Goal: Task Accomplishment & Management: Manage account settings

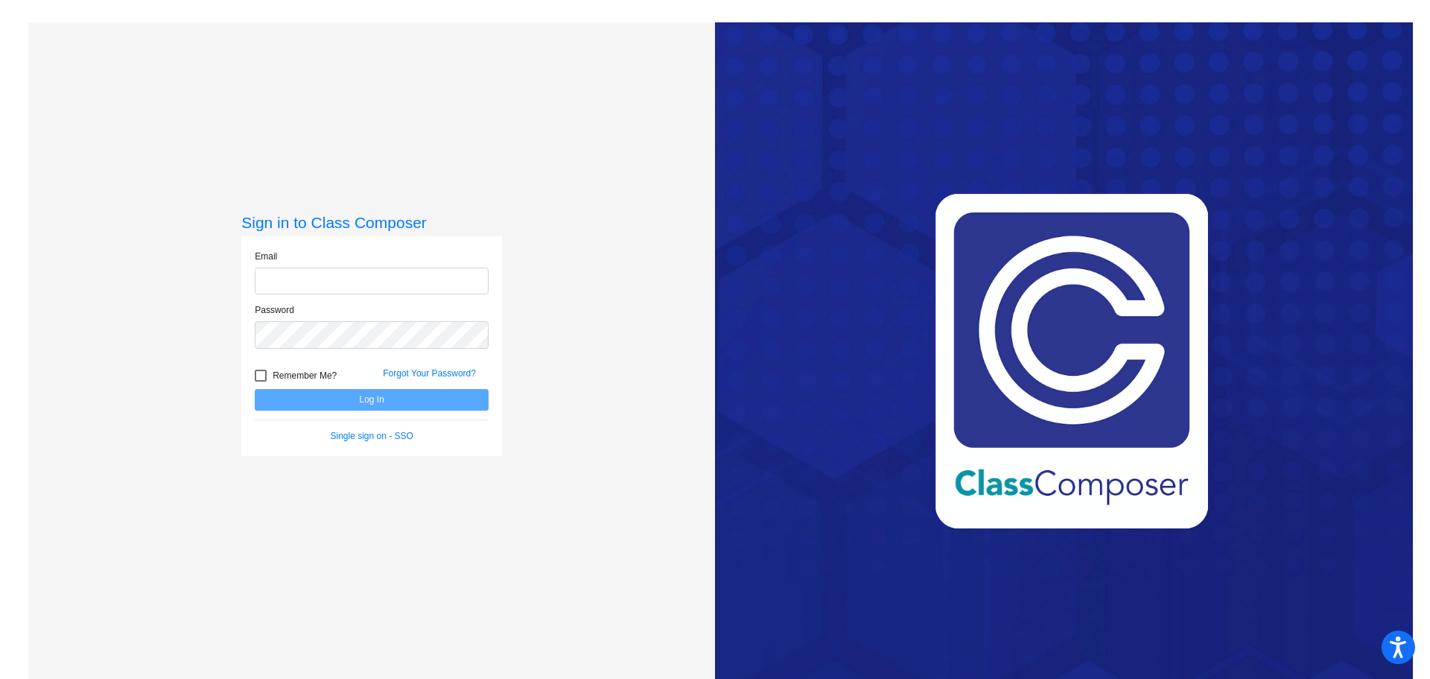
type input "[PERSON_NAME][EMAIL_ADDRESS][DOMAIN_NAME]"
click at [391, 399] on button "Log In" at bounding box center [372, 400] width 234 height 22
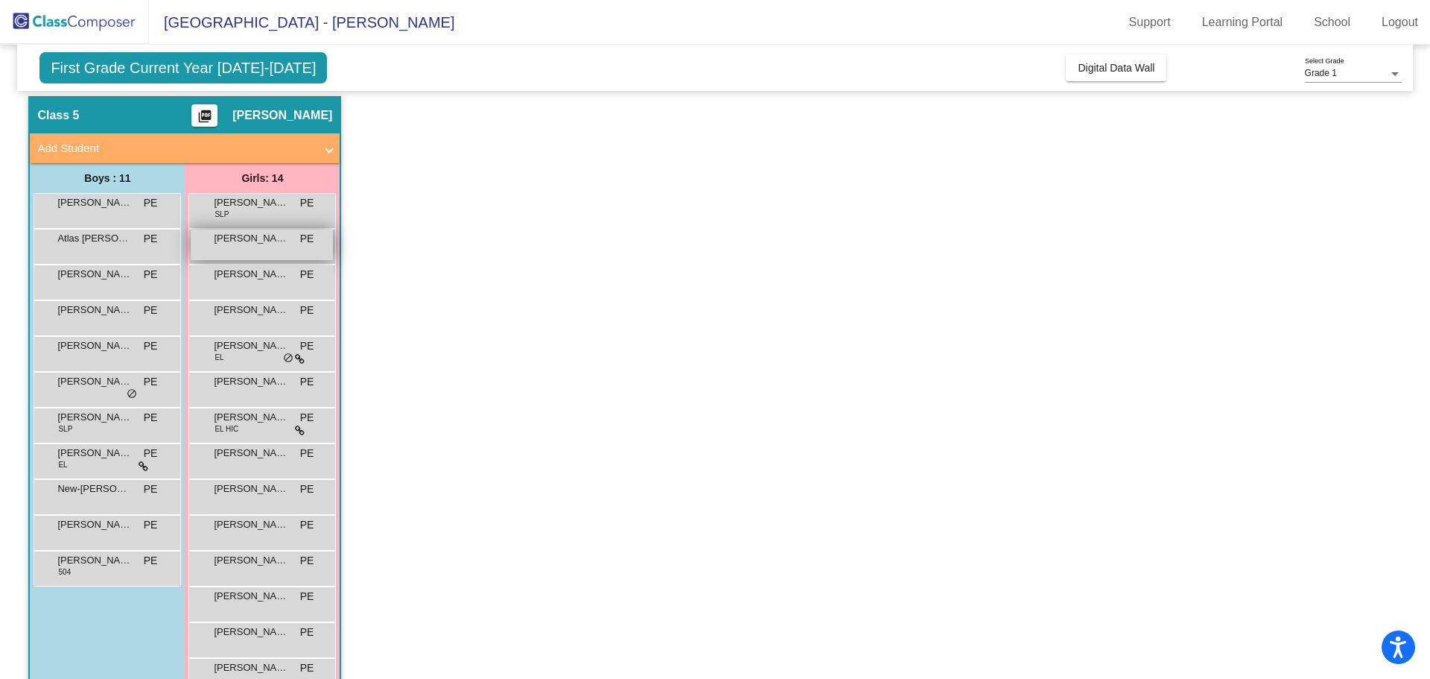
scroll to position [84, 0]
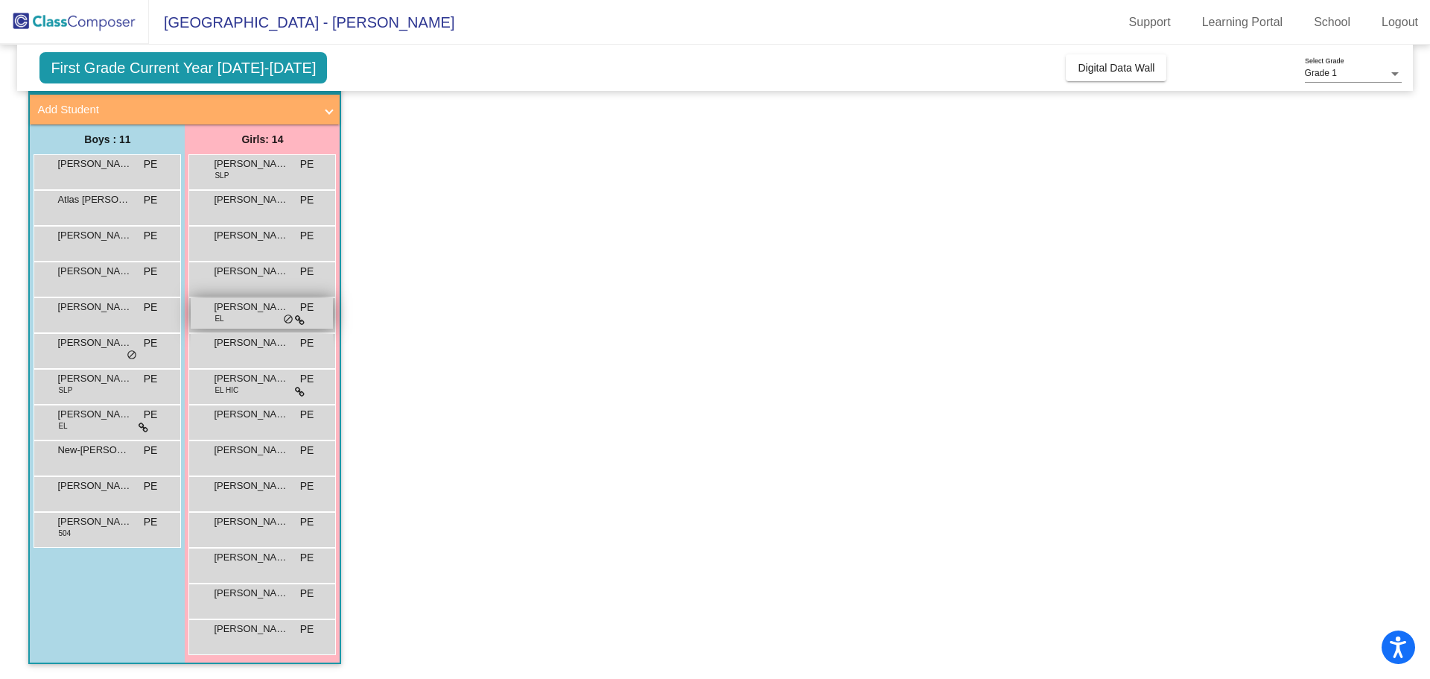
click at [273, 313] on span "[PERSON_NAME]" at bounding box center [251, 306] width 75 height 15
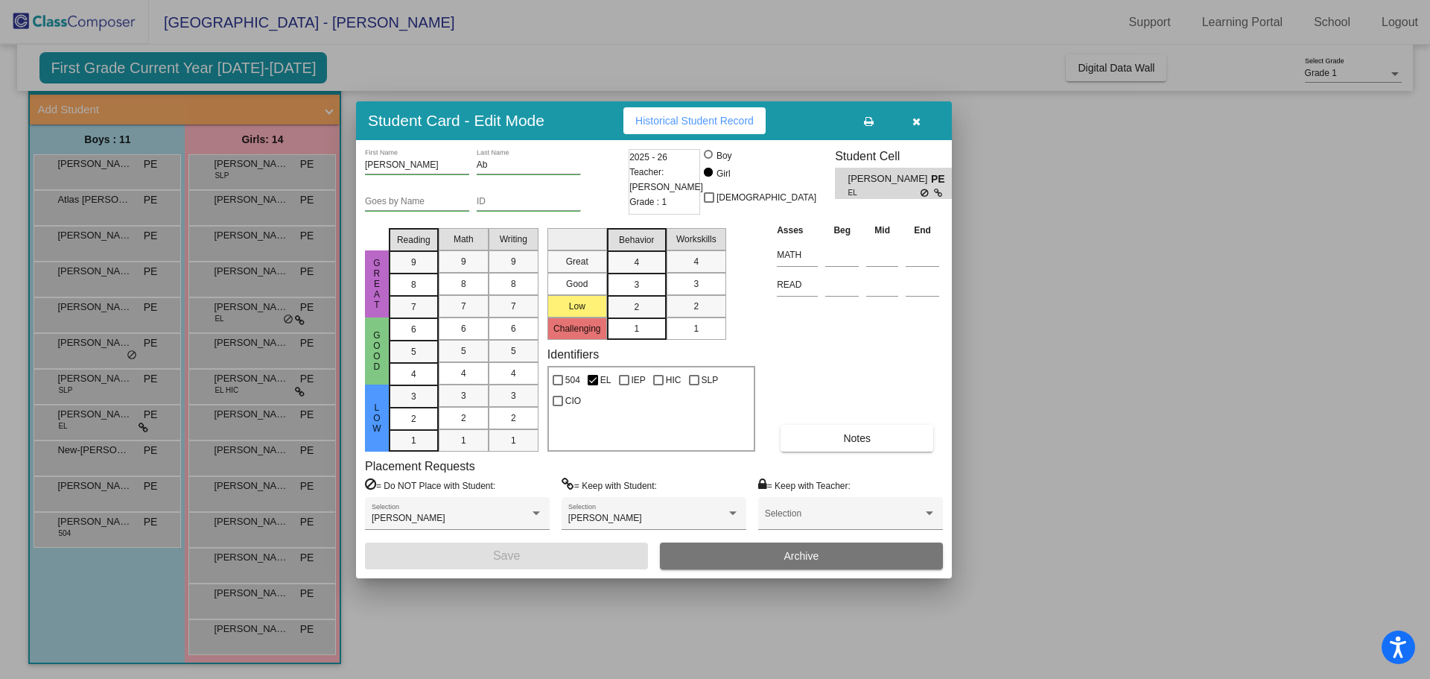
click at [146, 355] on div at bounding box center [715, 339] width 1430 height 679
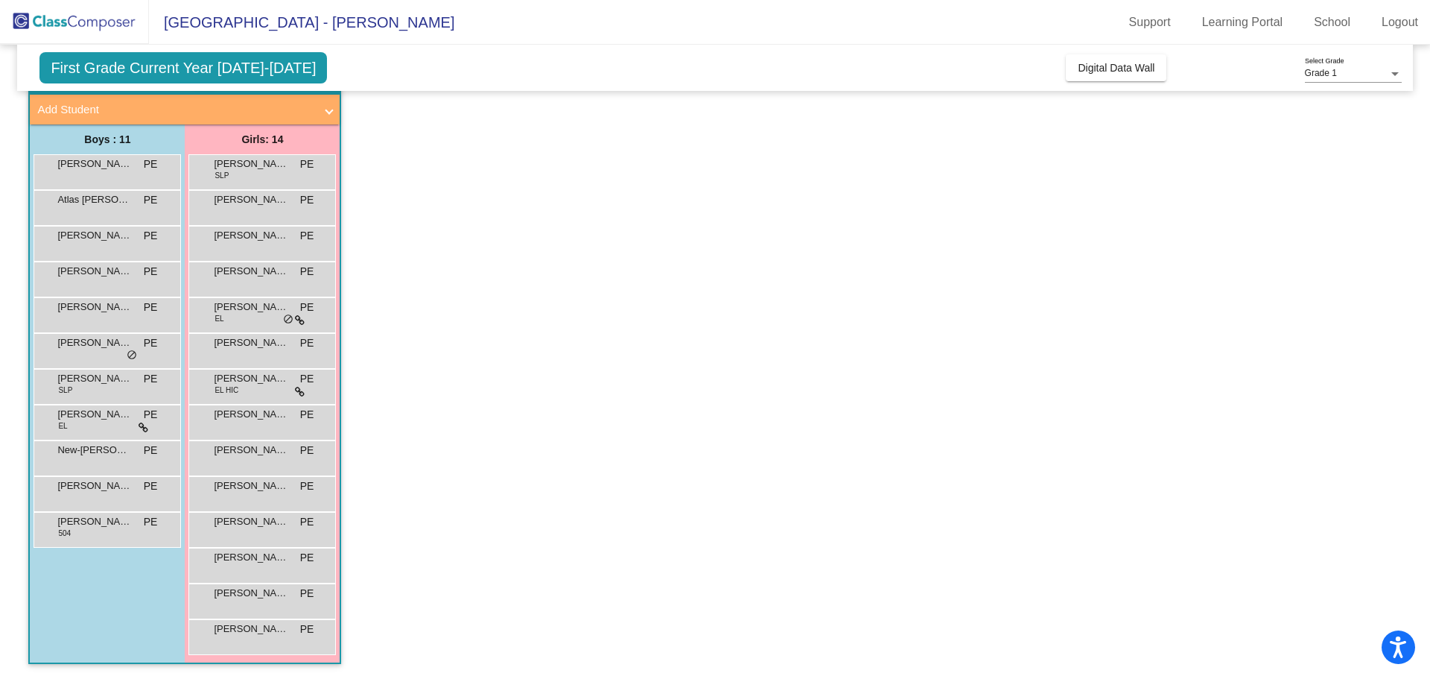
click at [146, 355] on div "[PERSON_NAME] PE lock do_not_disturb_alt" at bounding box center [105, 349] width 142 height 31
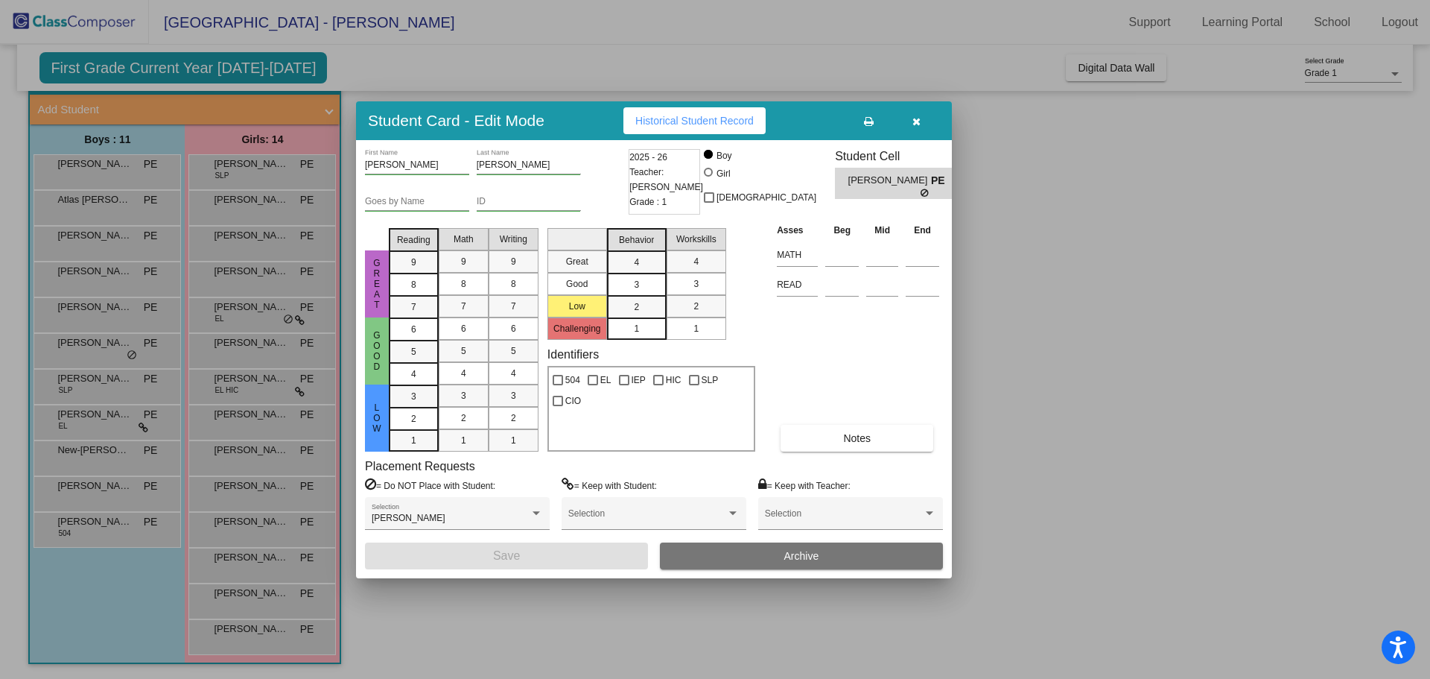
click at [256, 388] on div at bounding box center [715, 339] width 1430 height 679
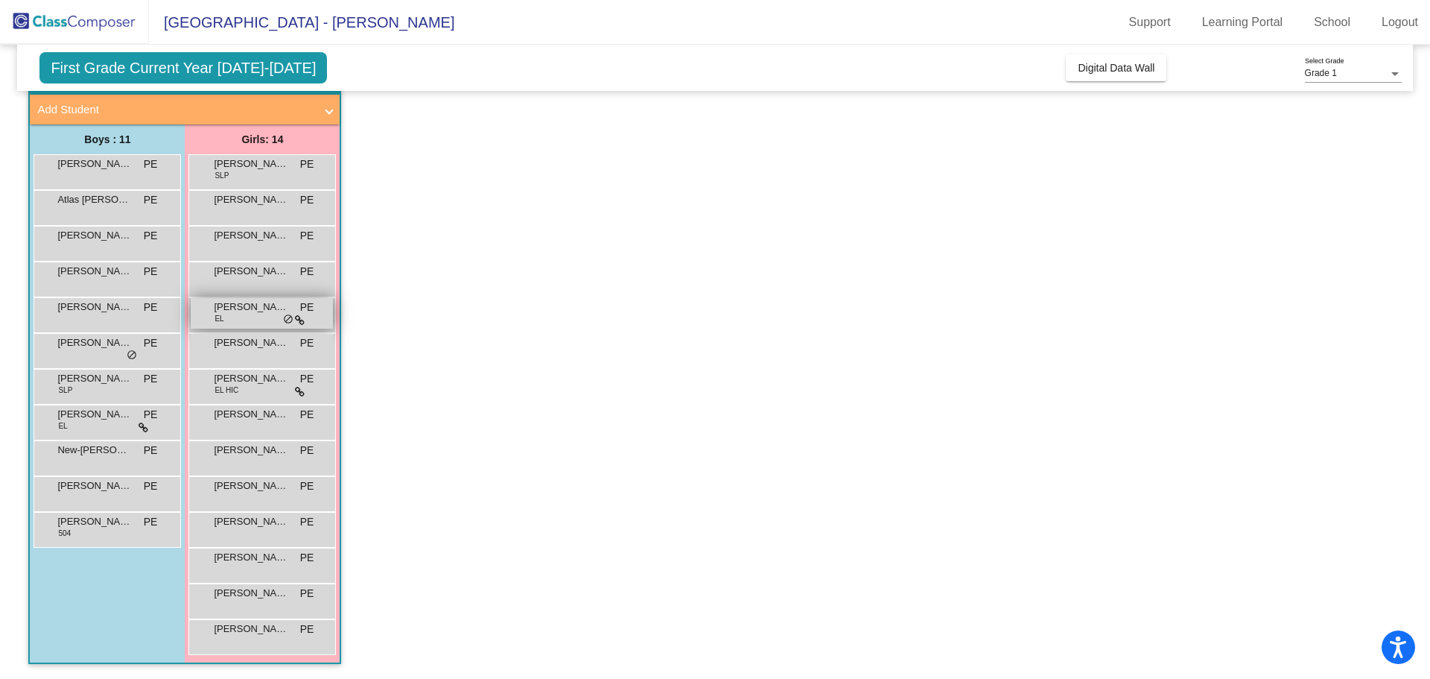
click at [305, 311] on span "PE" at bounding box center [307, 307] width 14 height 16
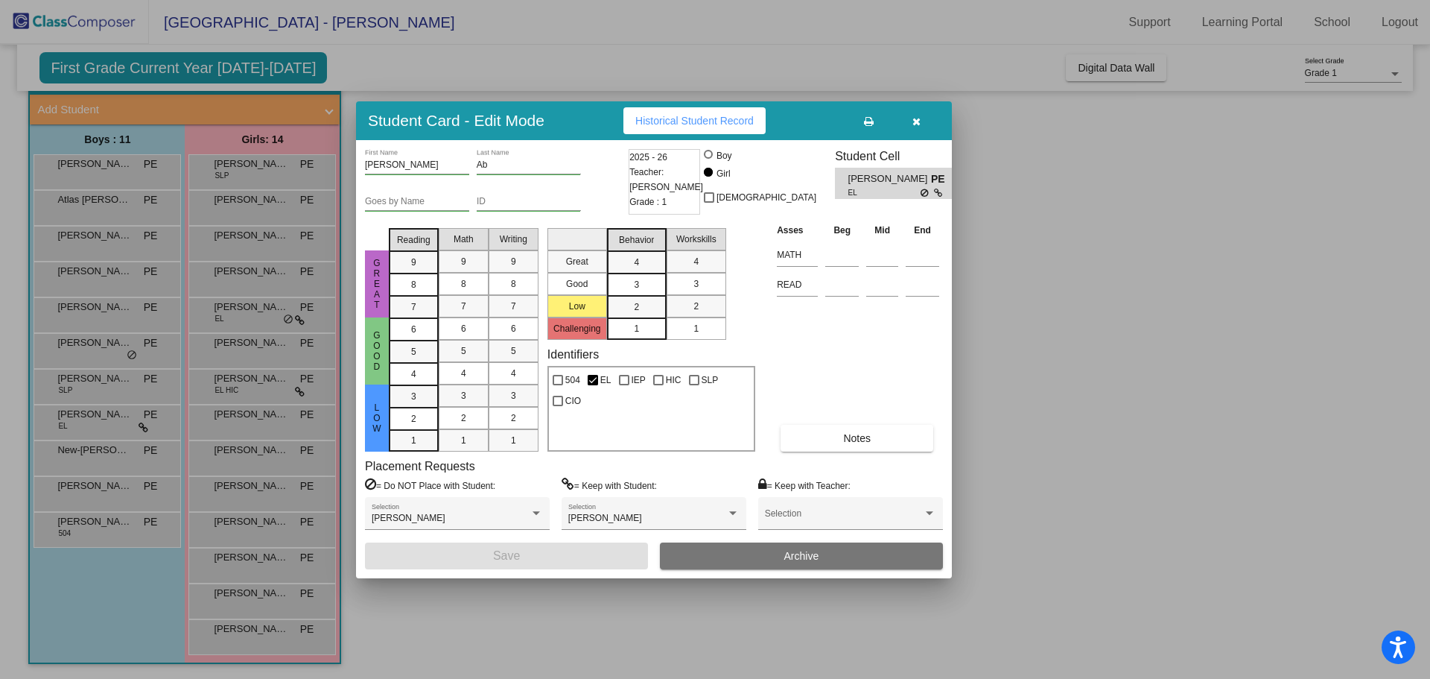
click at [115, 423] on div at bounding box center [715, 339] width 1430 height 679
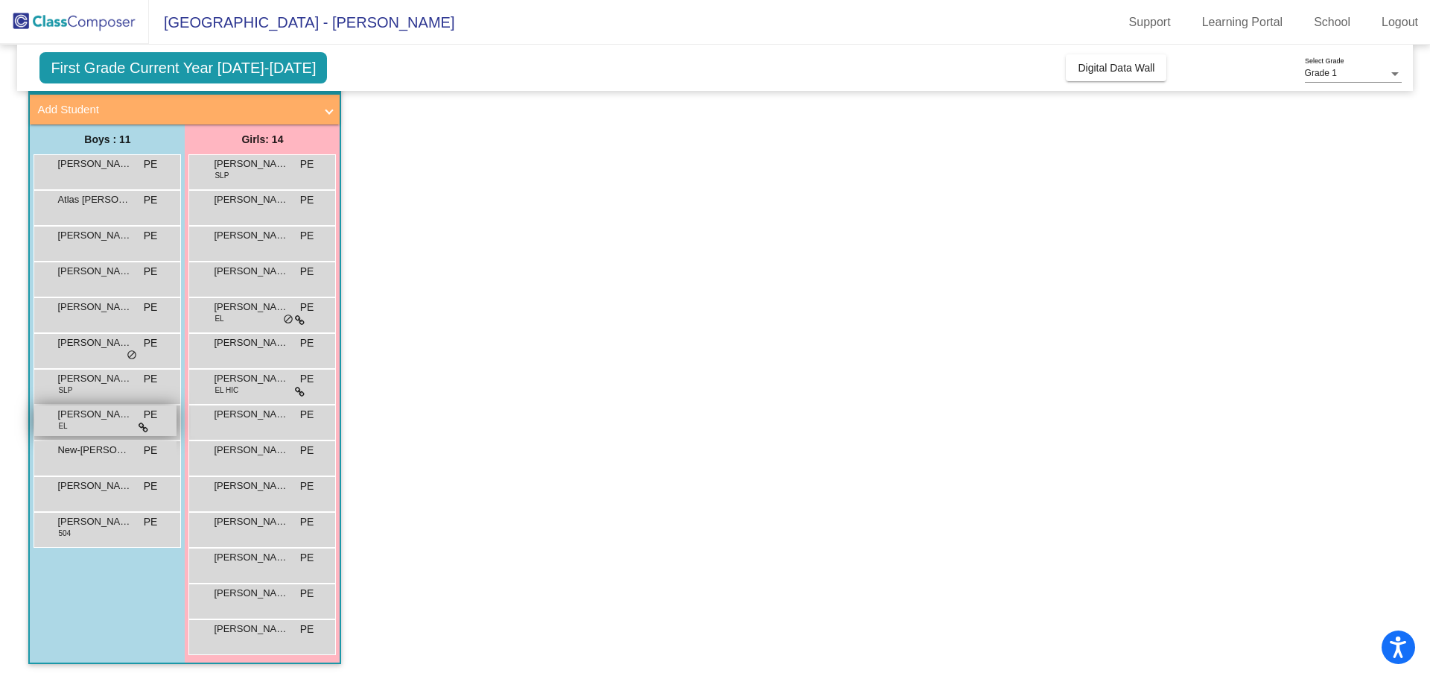
click at [159, 419] on div "Jhaswin Sri [PERSON_NAME] EL PE lock do_not_disturb_alt" at bounding box center [105, 420] width 142 height 31
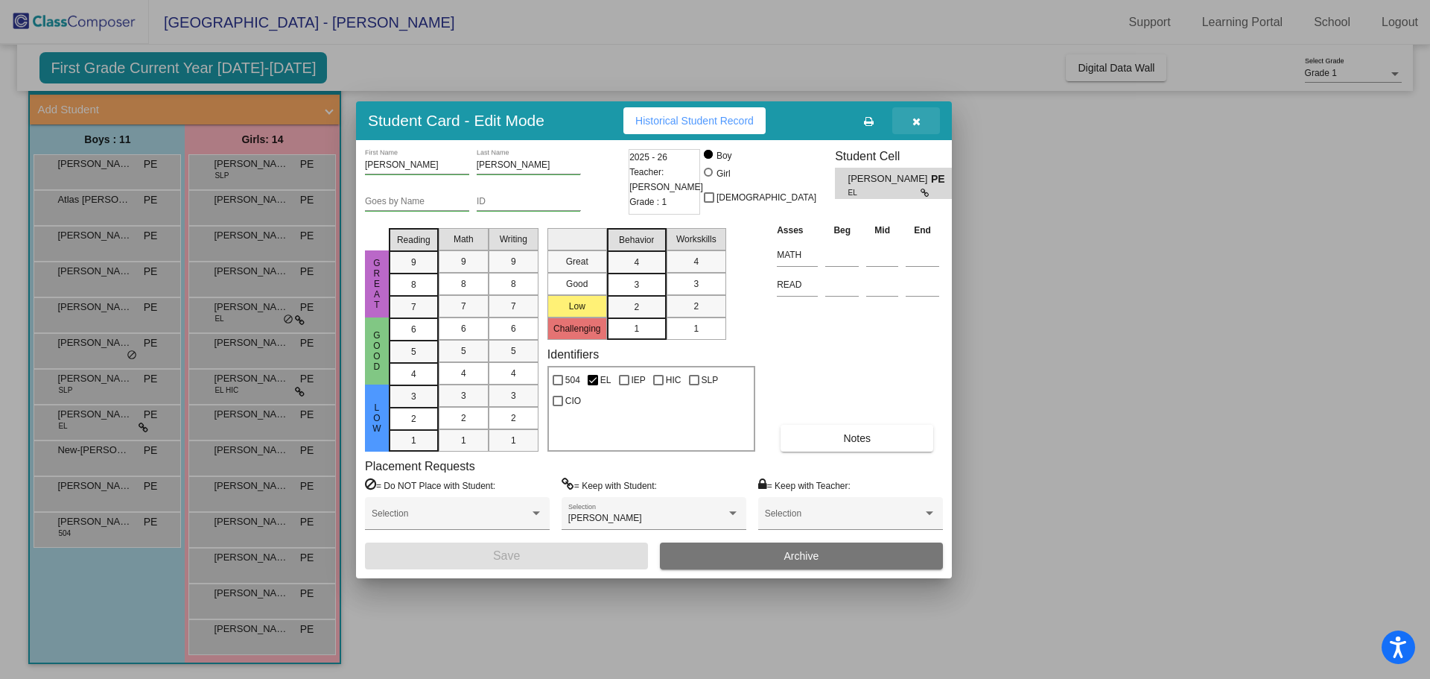
click at [922, 123] on button "button" at bounding box center [917, 120] width 48 height 27
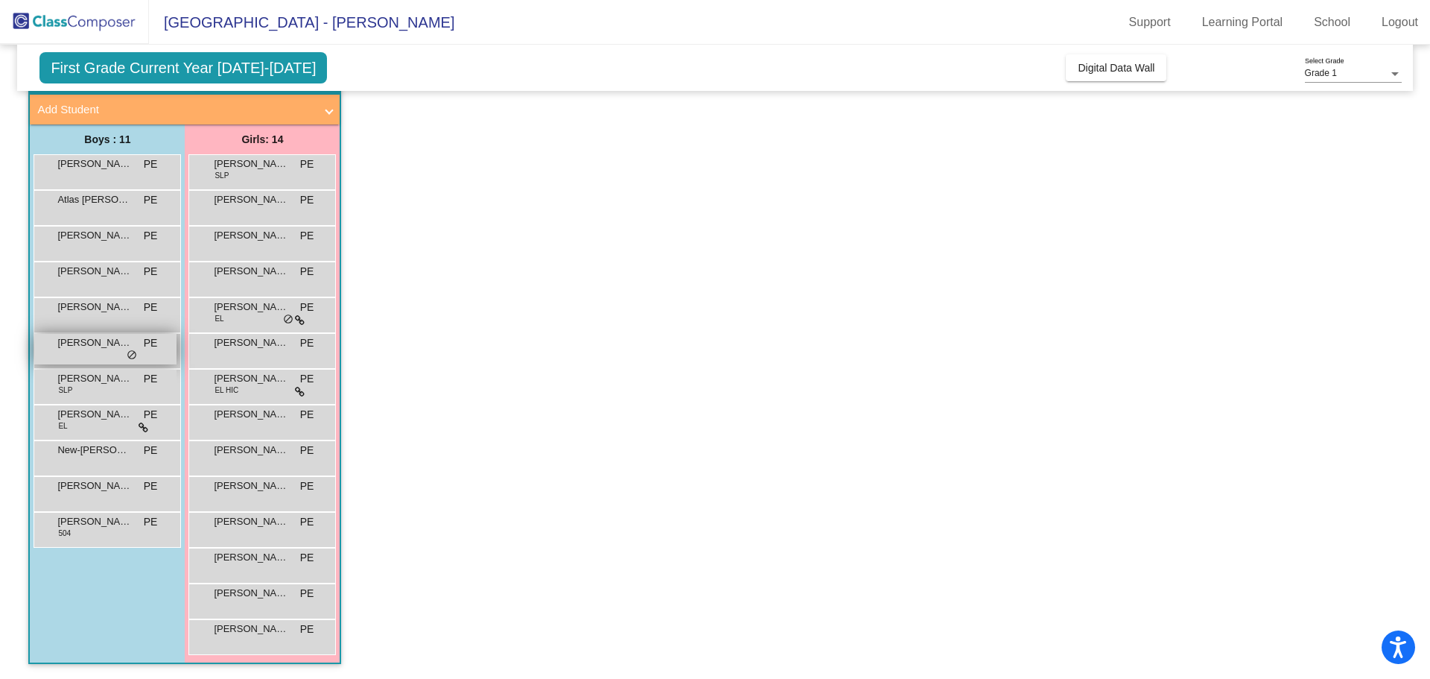
click at [132, 350] on span "do_not_disturb_alt" at bounding box center [132, 355] width 10 height 12
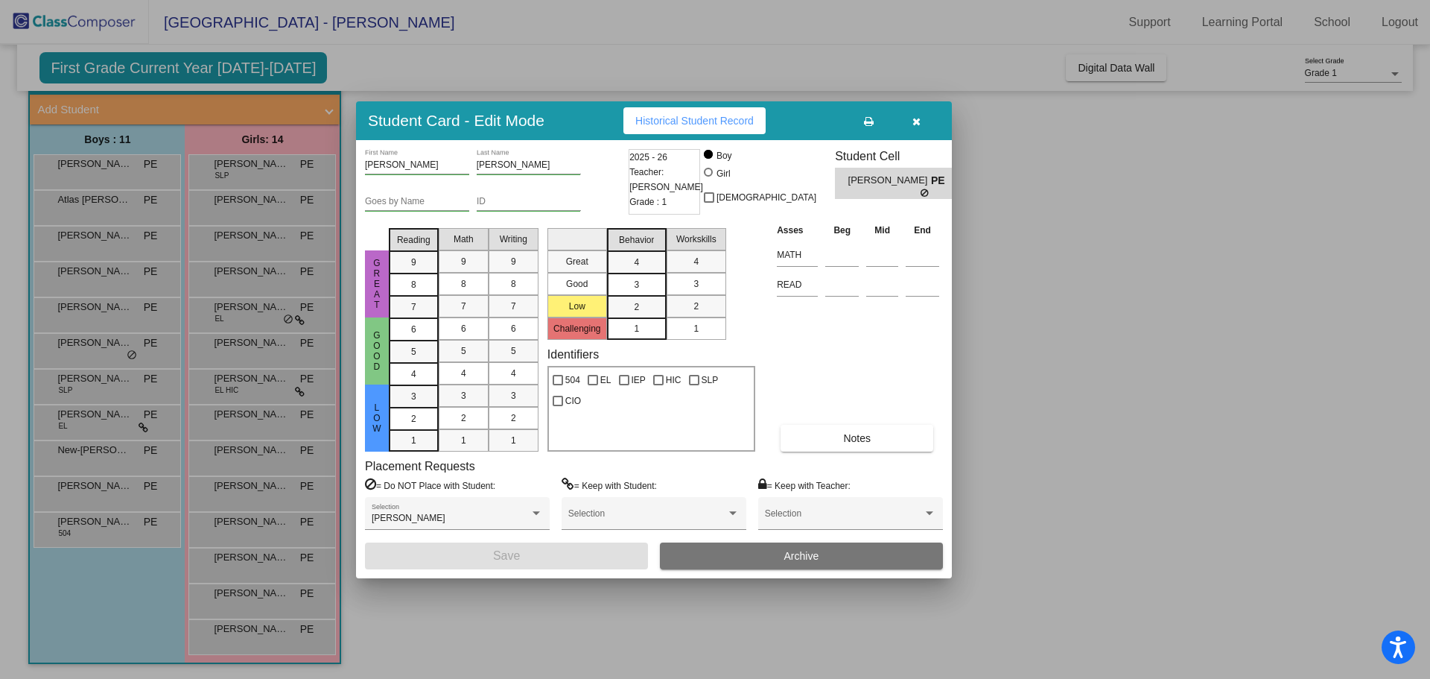
click at [915, 120] on icon "button" at bounding box center [917, 121] width 8 height 10
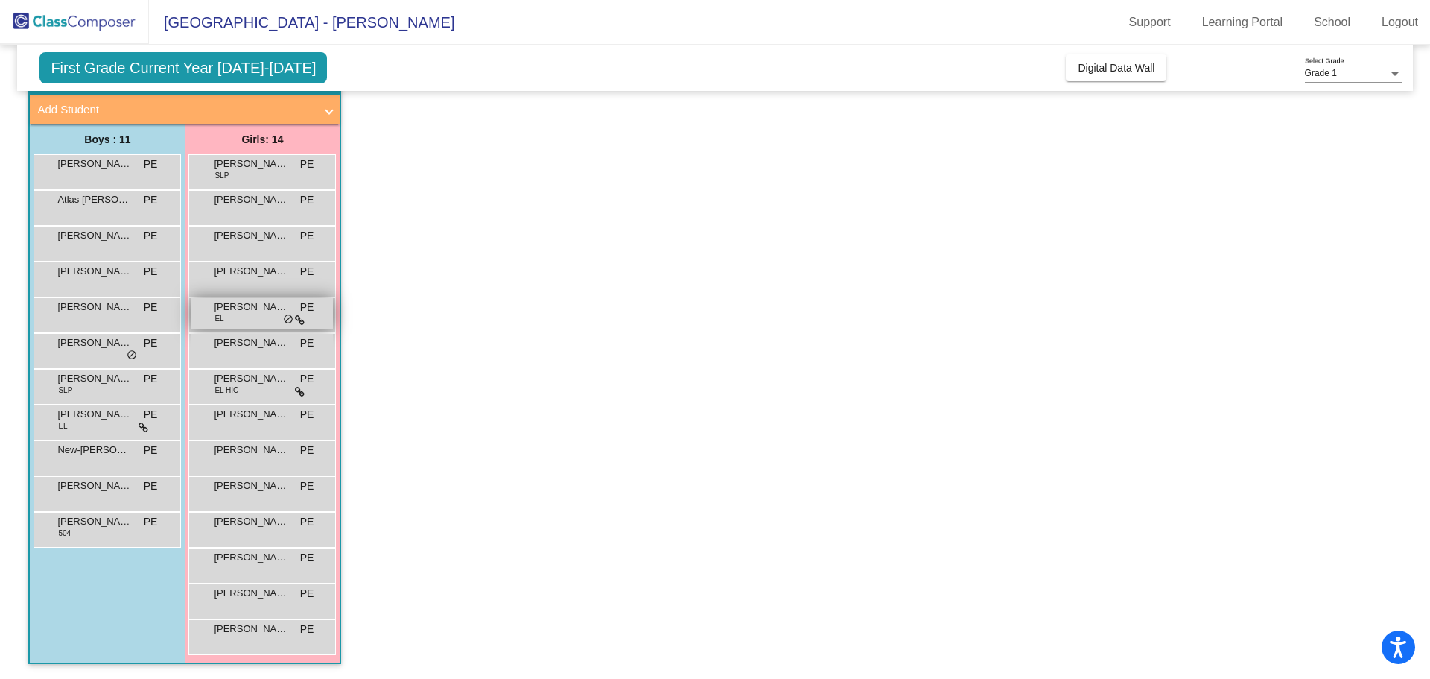
click at [225, 305] on span "[PERSON_NAME]" at bounding box center [251, 306] width 75 height 15
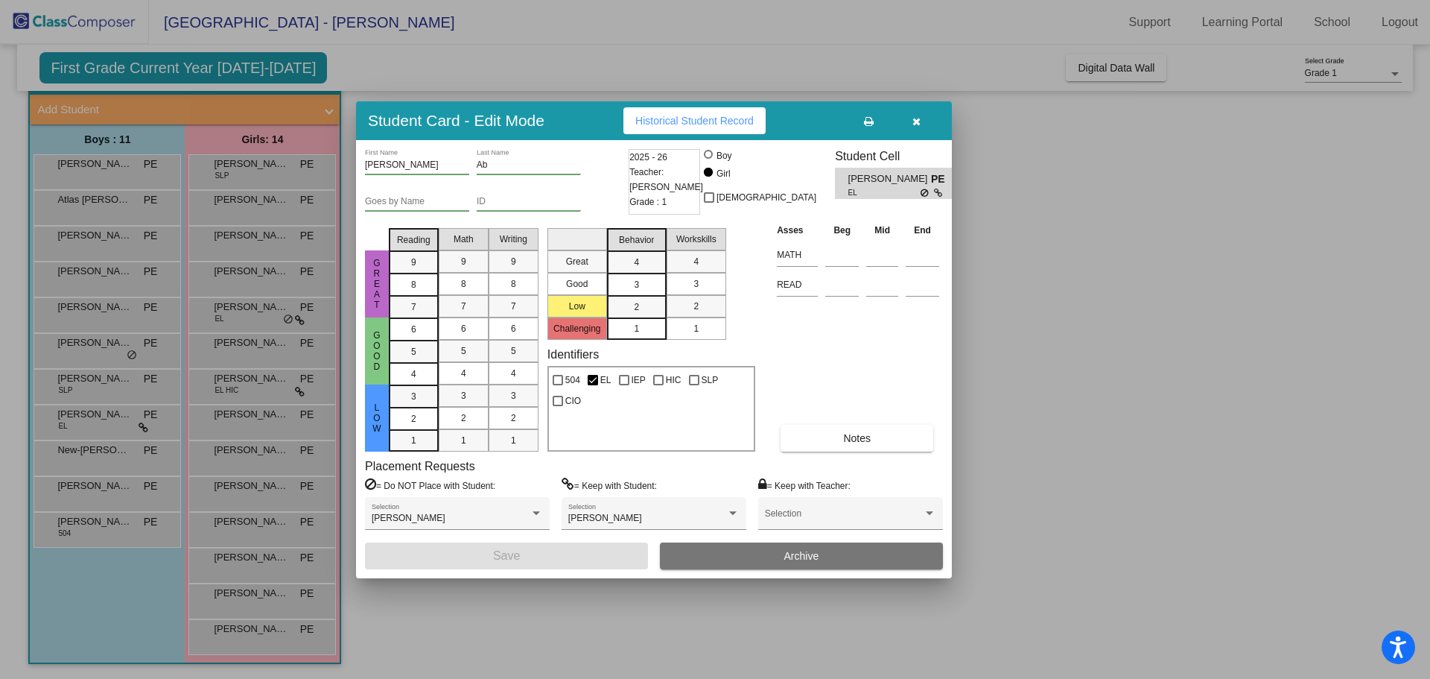
click at [919, 129] on button "button" at bounding box center [917, 120] width 48 height 27
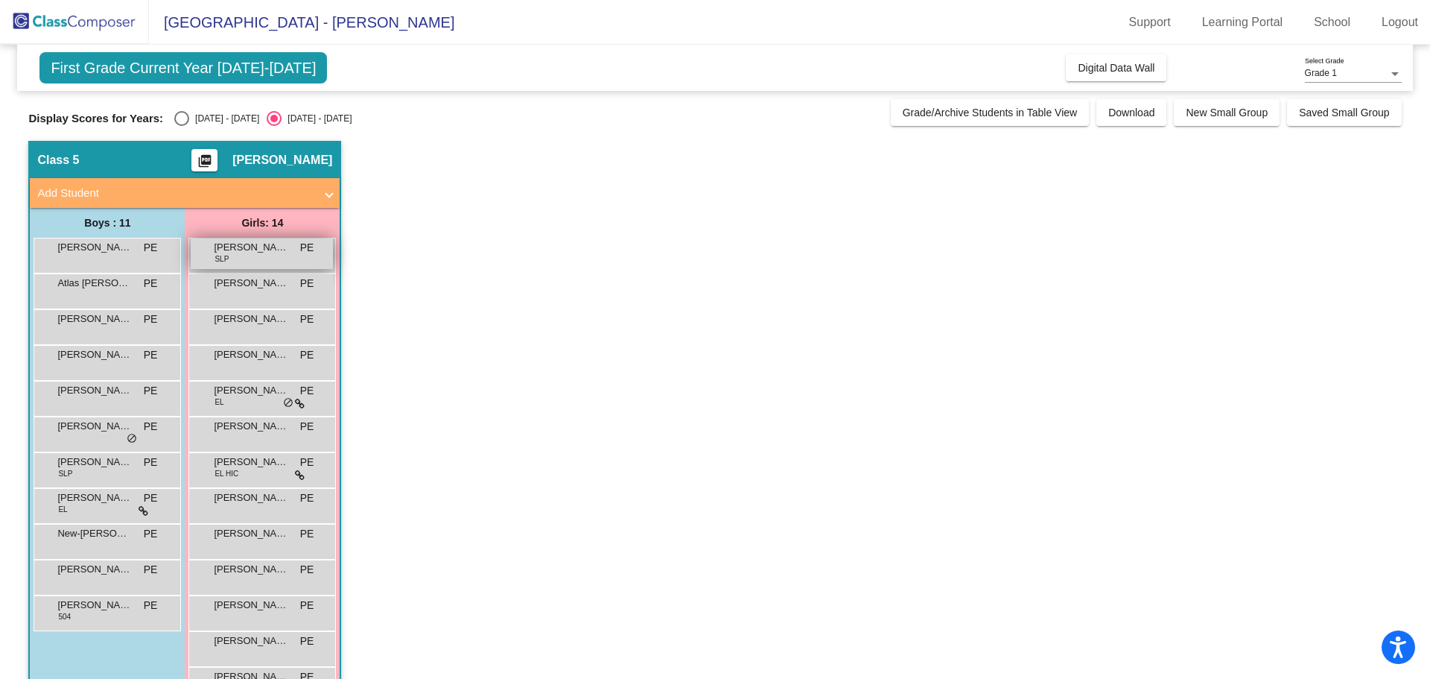
scroll to position [0, 0]
click at [177, 116] on div "Select an option" at bounding box center [181, 119] width 15 height 15
click at [181, 127] on input "[DATE] - [DATE]" at bounding box center [181, 127] width 1 height 1
radio input "true"
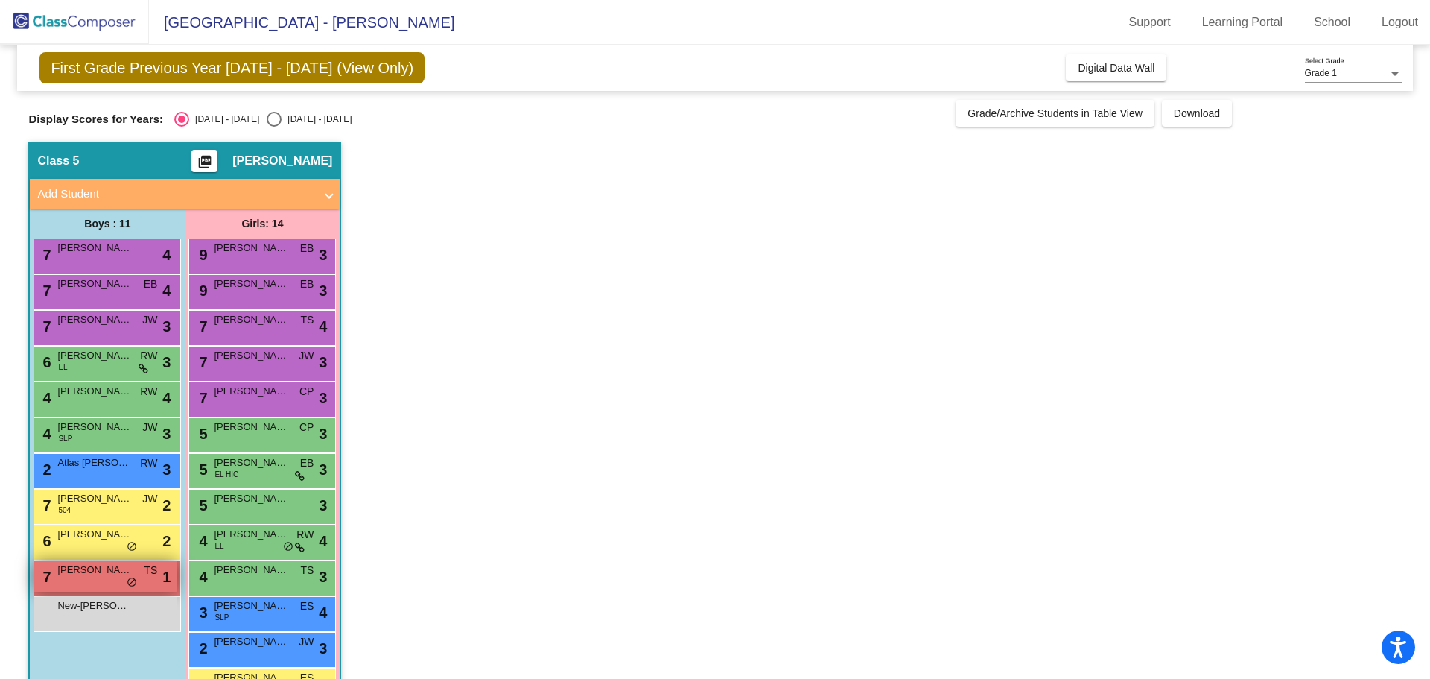
click at [127, 584] on span "do_not_disturb_alt" at bounding box center [132, 583] width 10 height 12
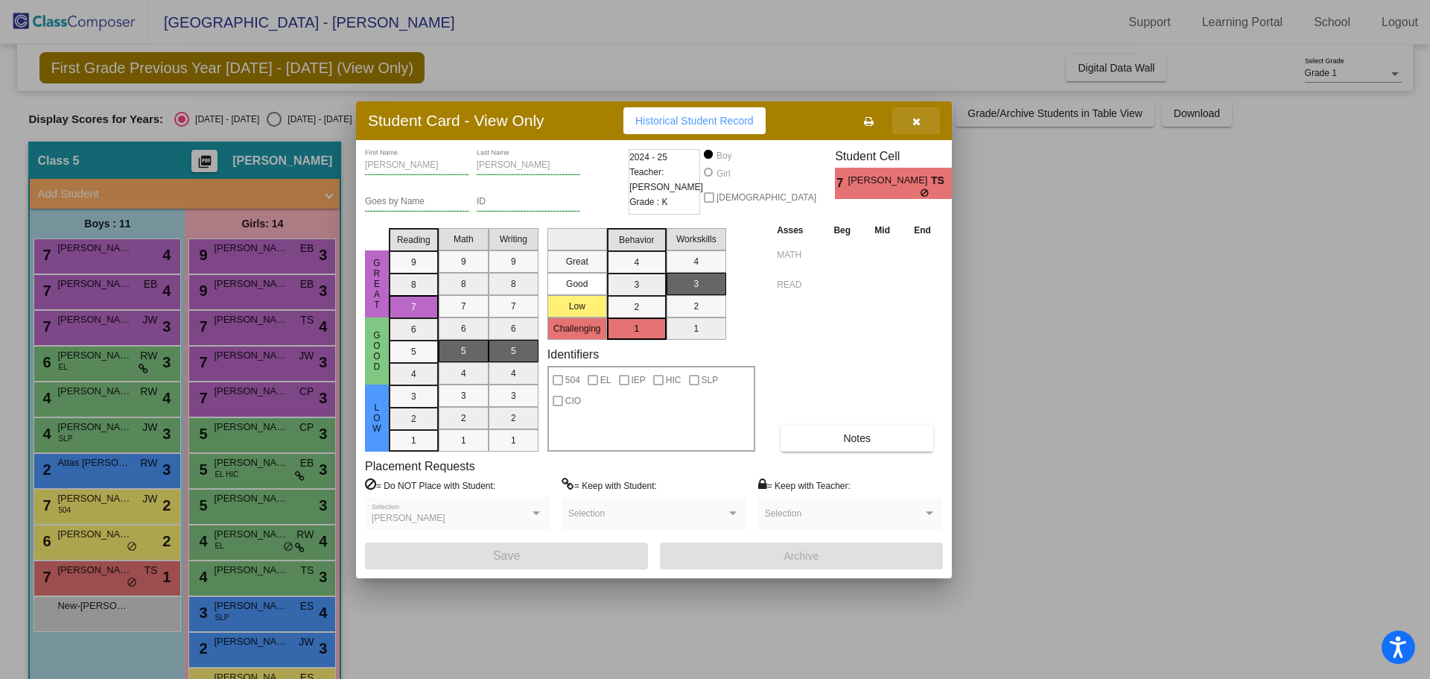
click at [918, 122] on icon "button" at bounding box center [917, 121] width 8 height 10
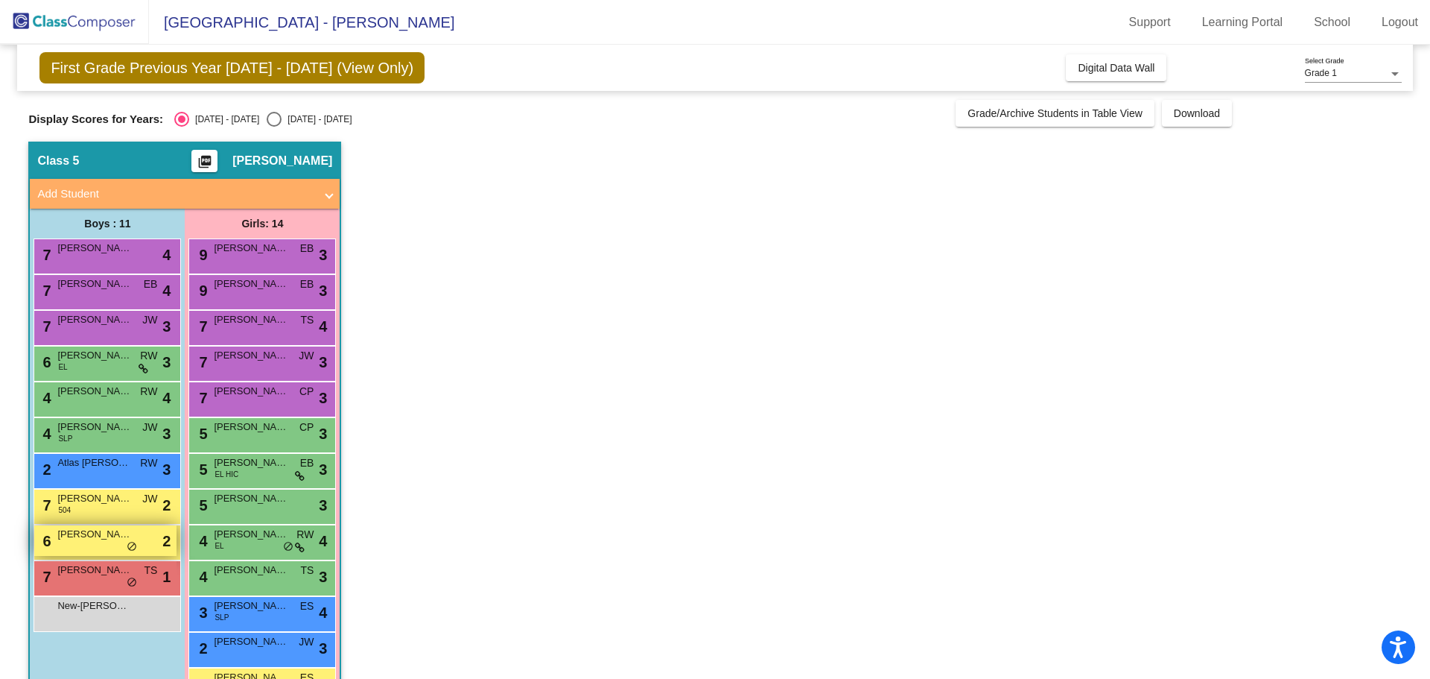
click at [110, 536] on span "[PERSON_NAME]" at bounding box center [94, 534] width 75 height 15
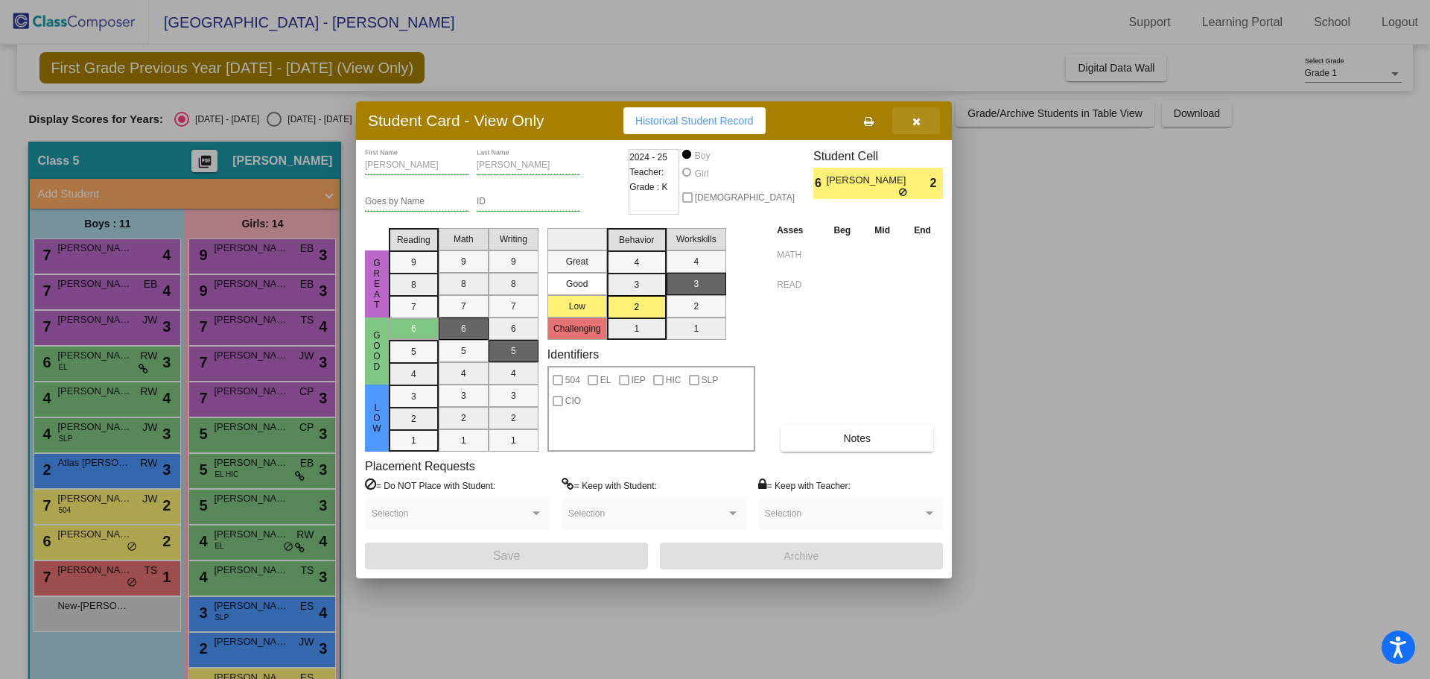
click at [920, 115] on span "button" at bounding box center [917, 121] width 8 height 12
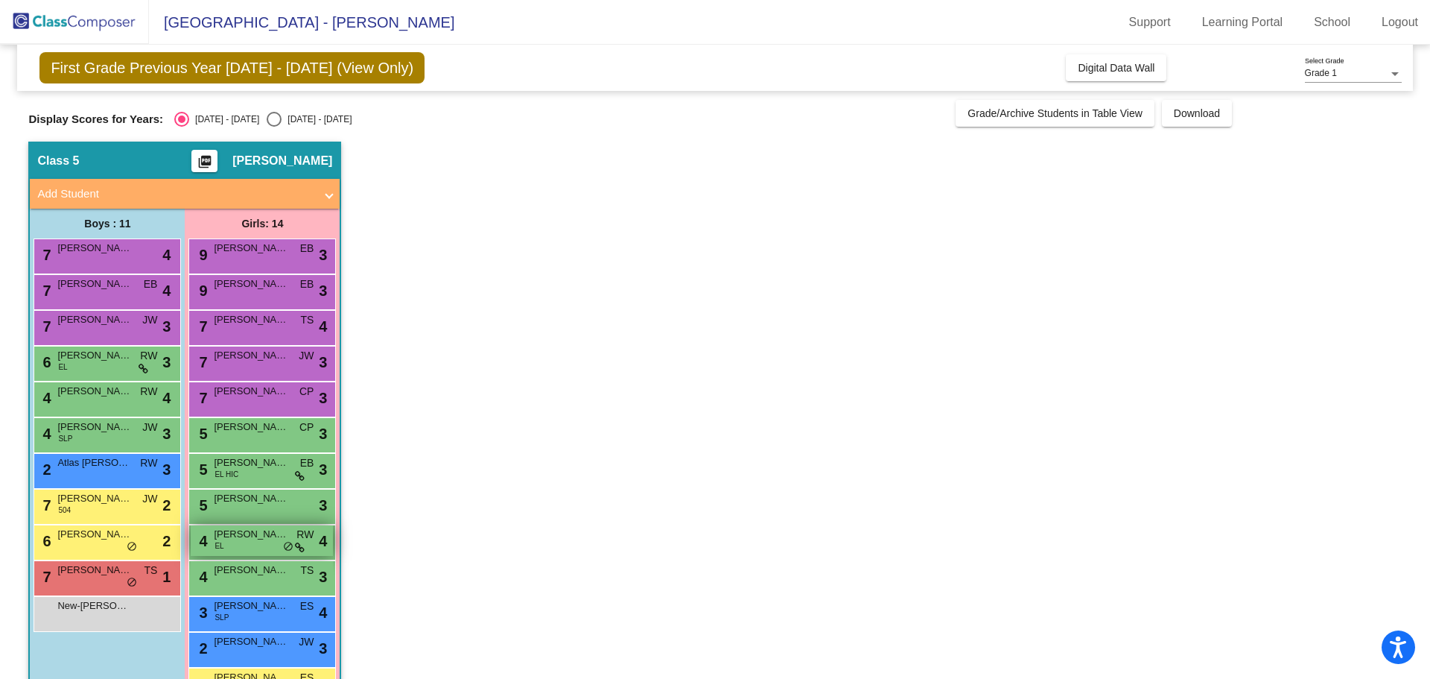
click at [275, 545] on div "4 [PERSON_NAME] Ab EL RW lock do_not_disturb_alt 4" at bounding box center [262, 540] width 142 height 31
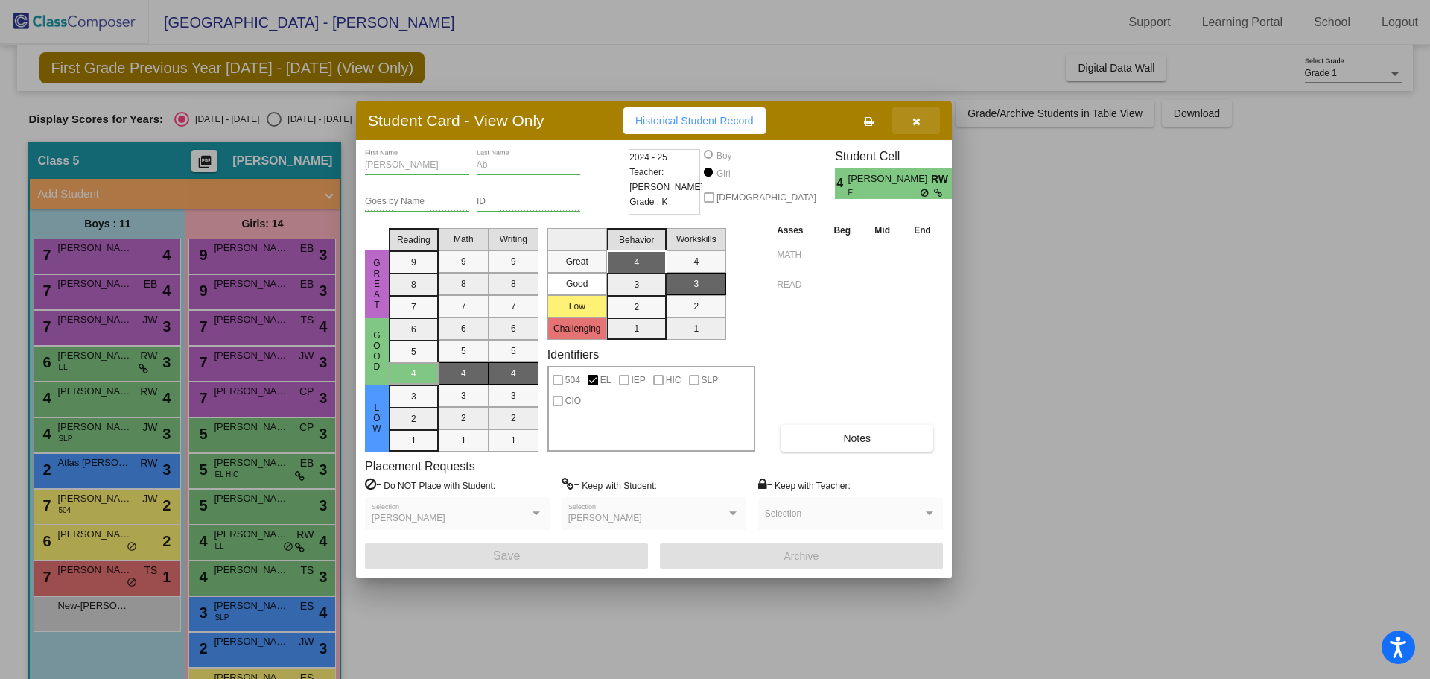
click at [927, 121] on button "button" at bounding box center [917, 120] width 48 height 27
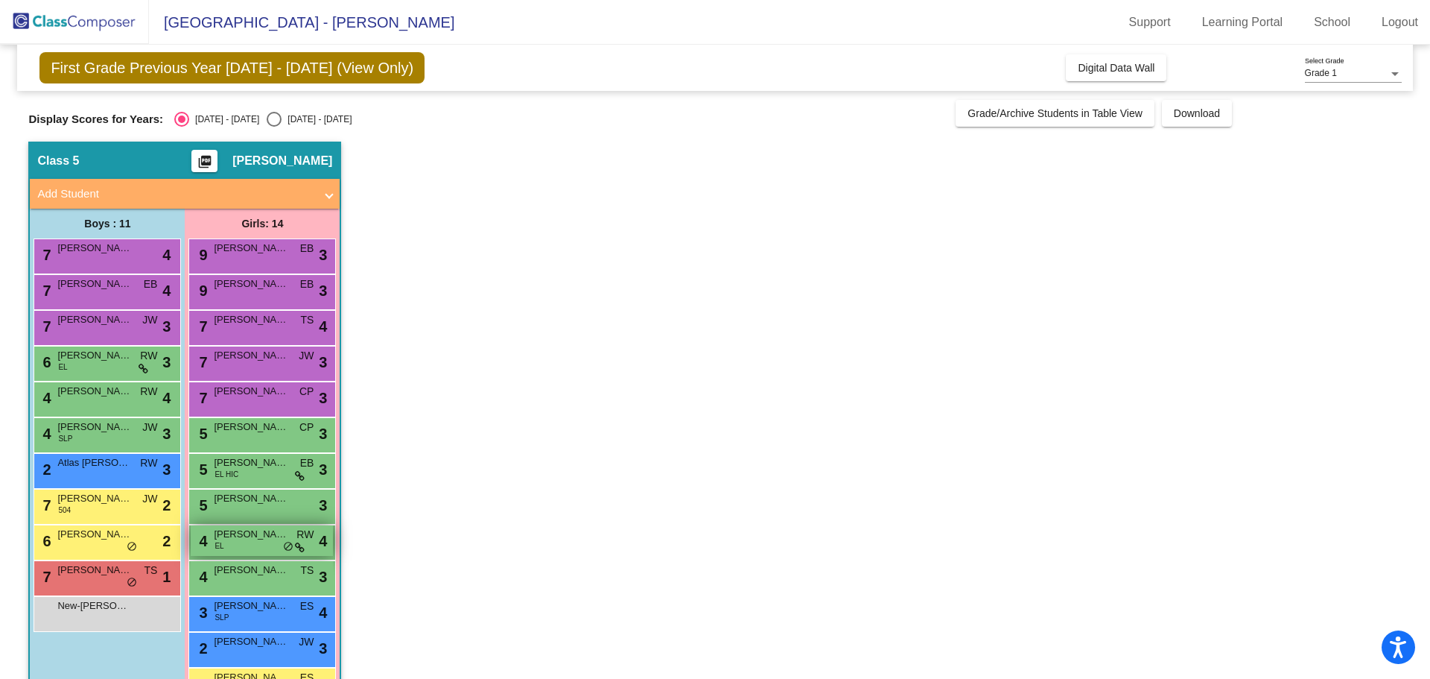
click at [254, 544] on div "4 [PERSON_NAME] Ab EL RW lock do_not_disturb_alt 4" at bounding box center [262, 540] width 142 height 31
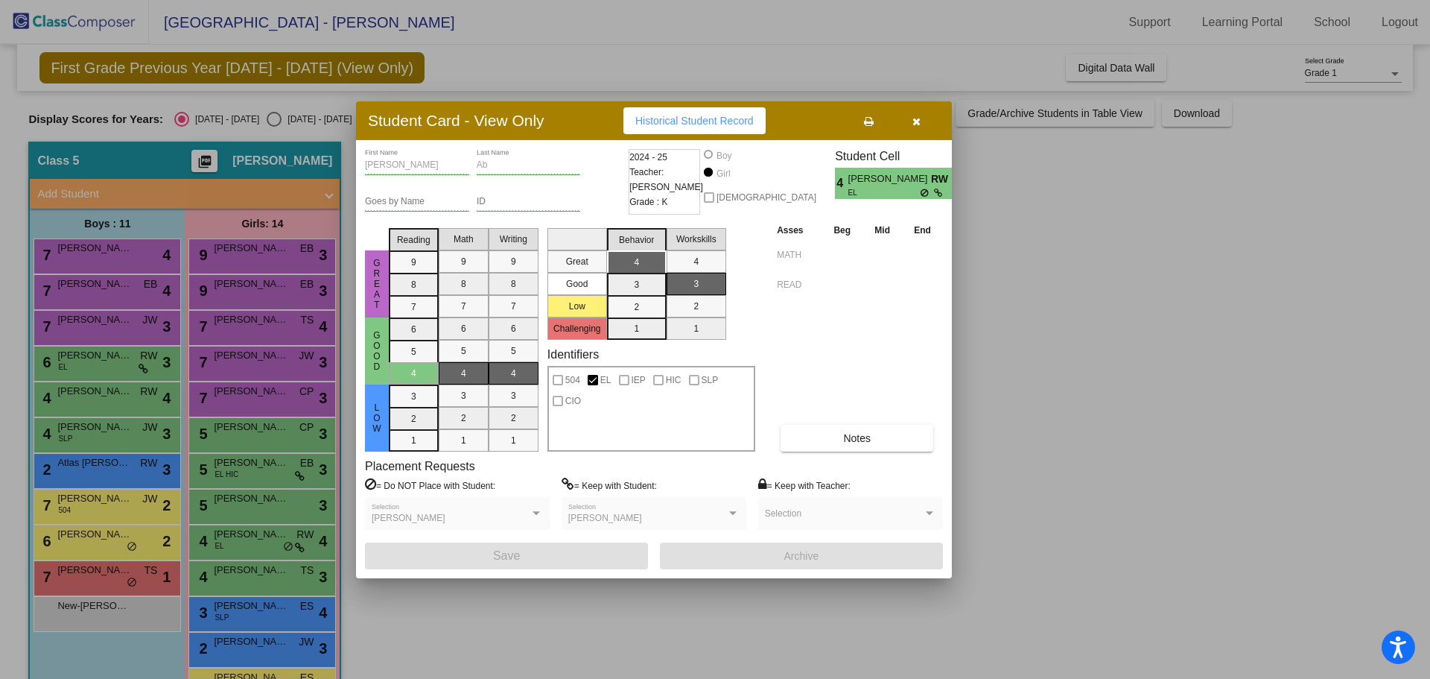
click at [916, 122] on icon "button" at bounding box center [917, 121] width 8 height 10
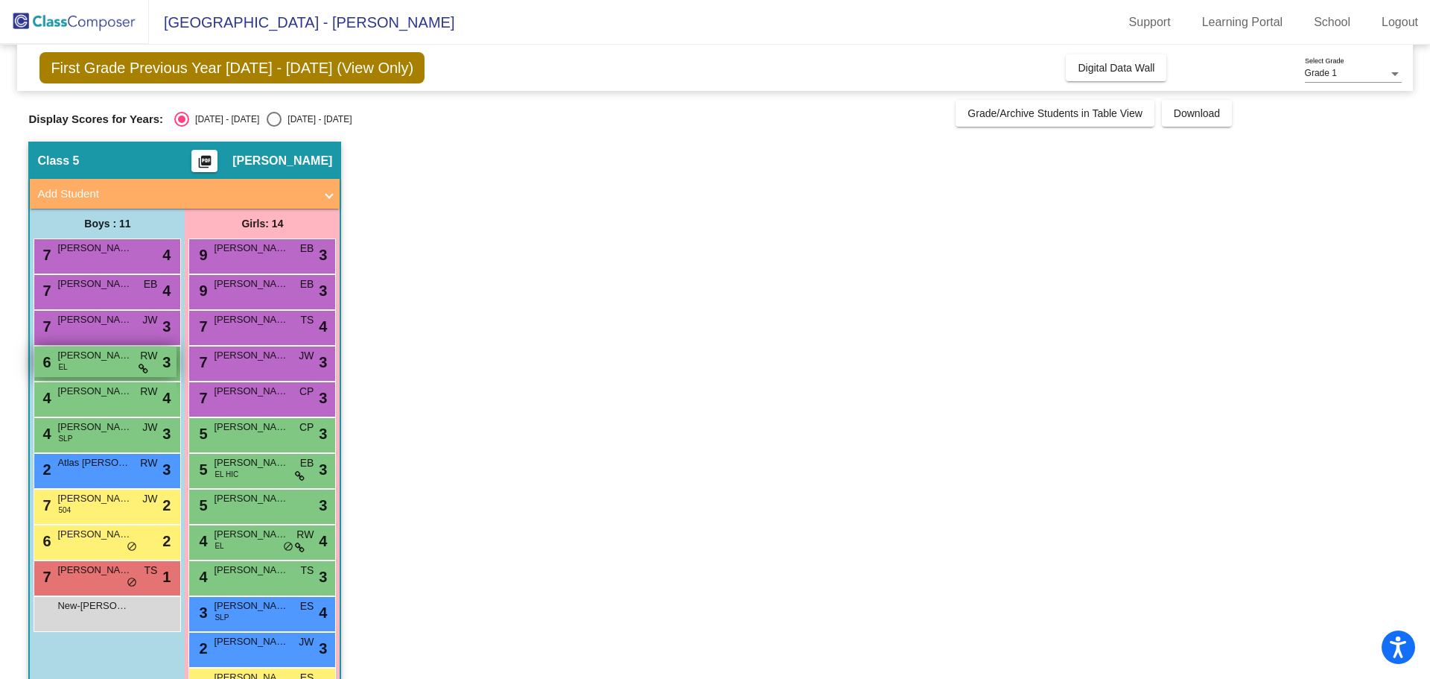
click at [82, 367] on div "6 Jhaswin Sri [PERSON_NAME] EL RW lock do_not_disturb_alt 3" at bounding box center [105, 361] width 142 height 31
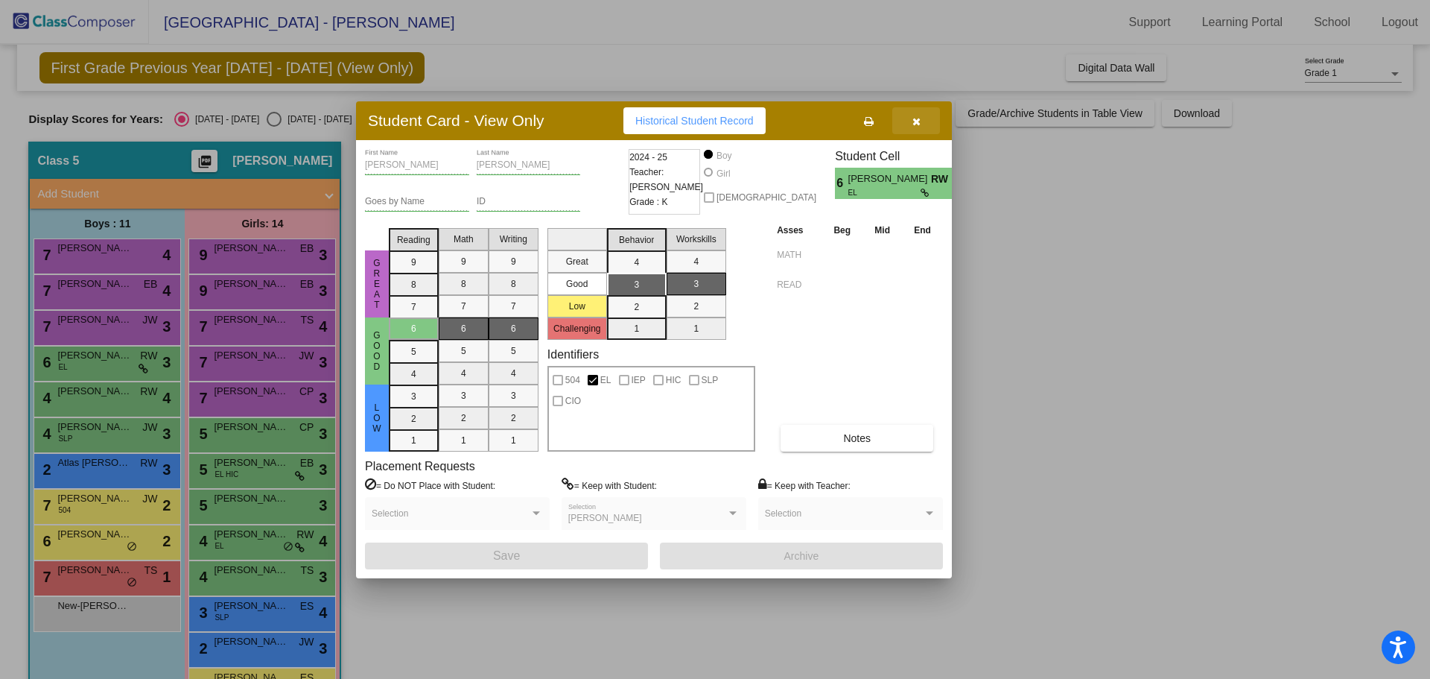
click at [917, 120] on icon "button" at bounding box center [917, 121] width 8 height 10
